Goal: Find specific page/section: Find specific page/section

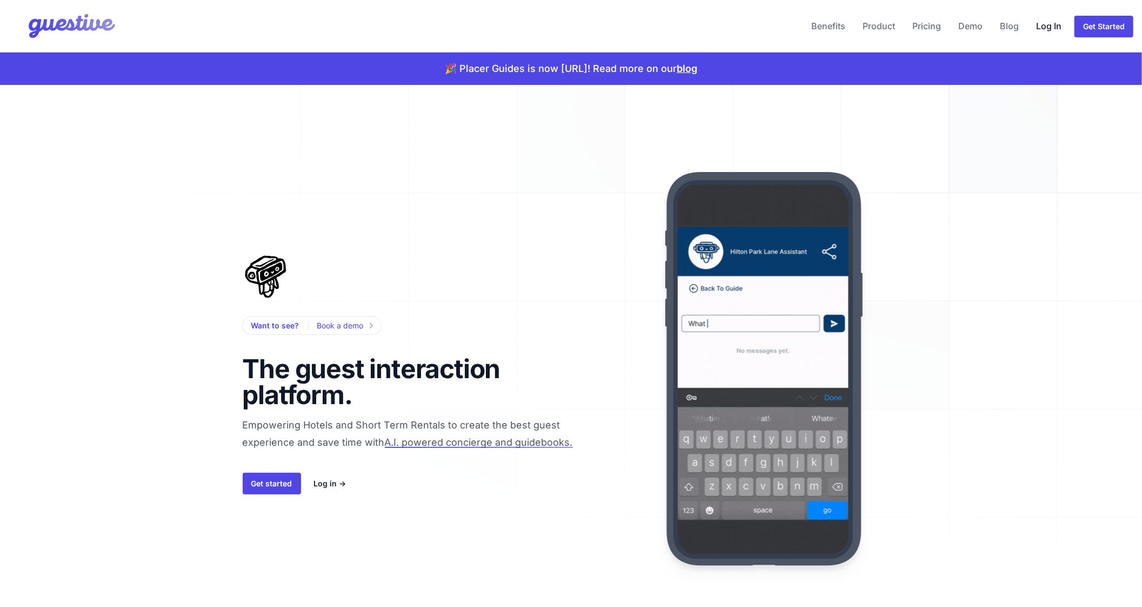
click at [1038, 29] on link "Log In" at bounding box center [1049, 26] width 34 height 26
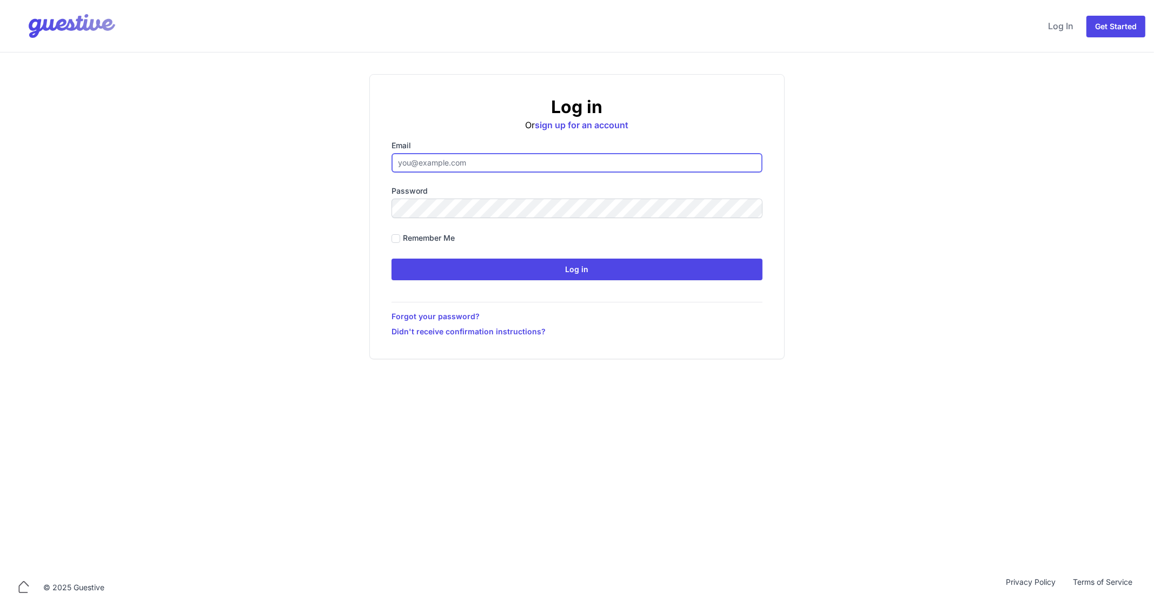
type input "[EMAIL_ADDRESS][DOMAIN_NAME]"
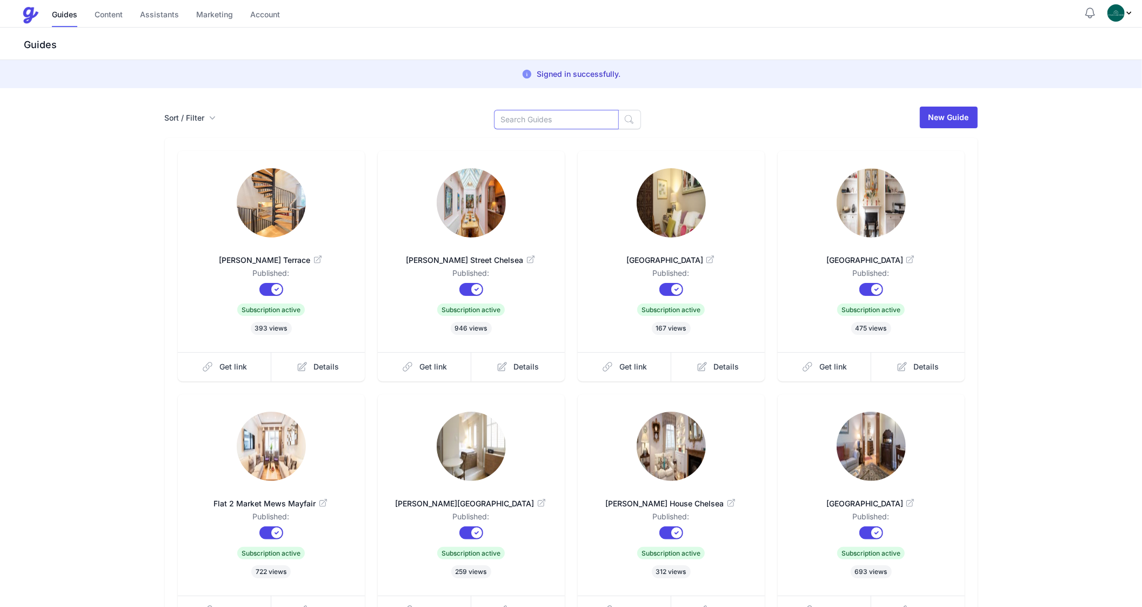
click at [533, 122] on input at bounding box center [556, 119] width 125 height 19
type input "rege"
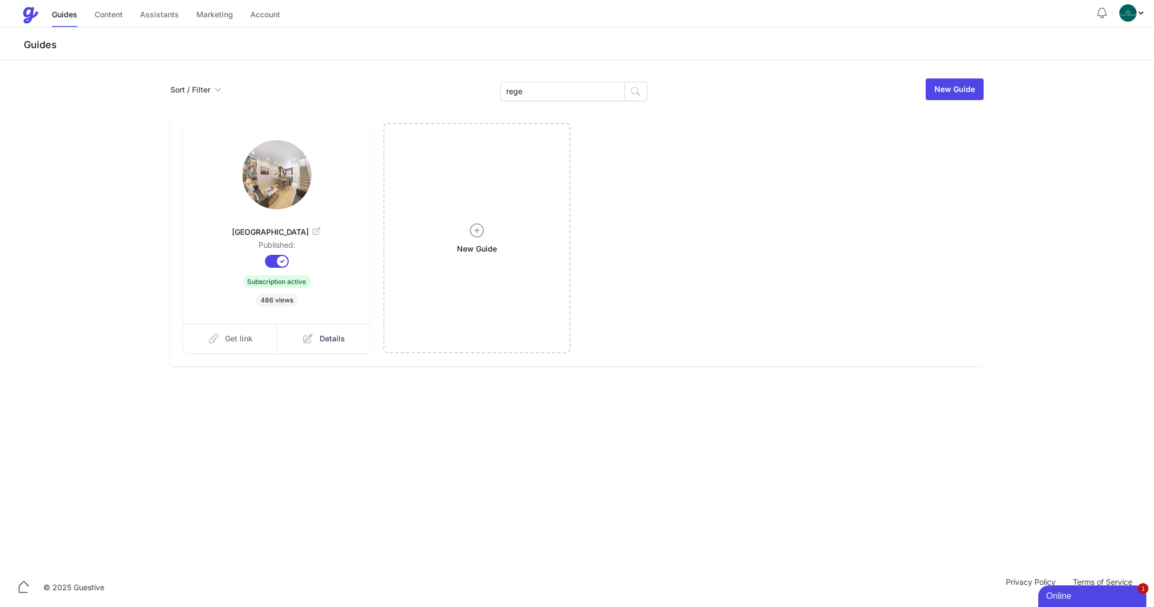
click at [238, 329] on link "Get link" at bounding box center [230, 338] width 94 height 29
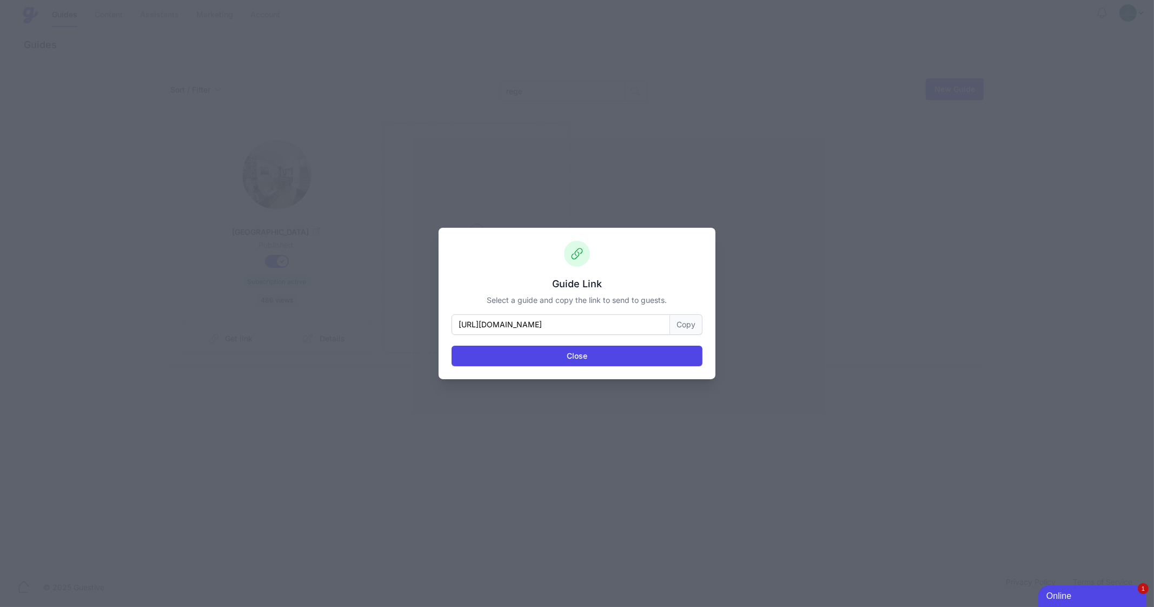
click at [687, 328] on button "Copy" at bounding box center [686, 324] width 32 height 21
